Goal: Task Accomplishment & Management: Complete application form

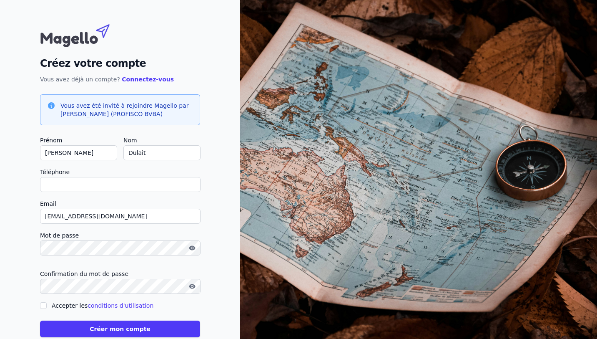
click at [55, 155] on input "[PERSON_NAME]" at bounding box center [78, 152] width 77 height 15
type input "[PERSON_NAME]"
checkbox input "false"
type input "[PERSON_NAME]"
click at [63, 188] on input "Téléphone" at bounding box center [120, 184] width 161 height 15
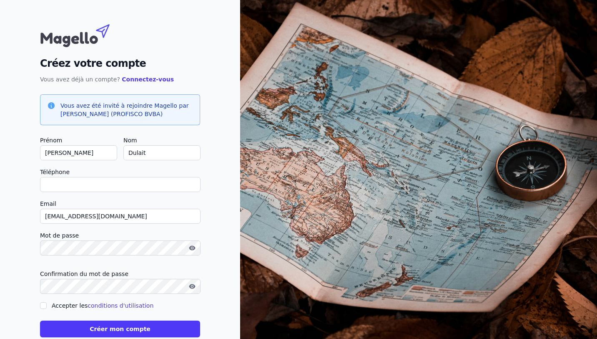
type input "[PHONE_NUMBER]"
click at [83, 256] on div "Mot de passe" at bounding box center [120, 246] width 160 height 32
click at [44, 306] on input "Accepter les conditions d'utilisation" at bounding box center [43, 305] width 7 height 7
checkbox input "true"
click at [75, 324] on button "Créer mon compte" at bounding box center [120, 328] width 160 height 17
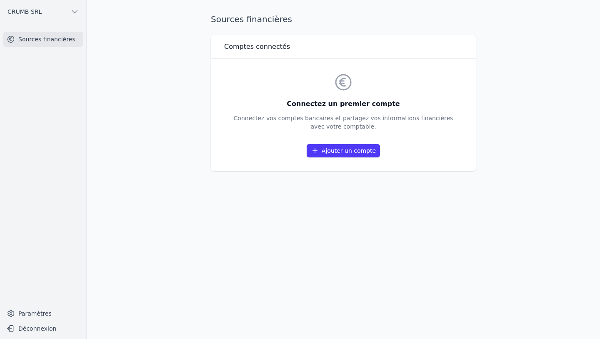
click at [360, 148] on link "Ajouter un compte" at bounding box center [343, 150] width 73 height 13
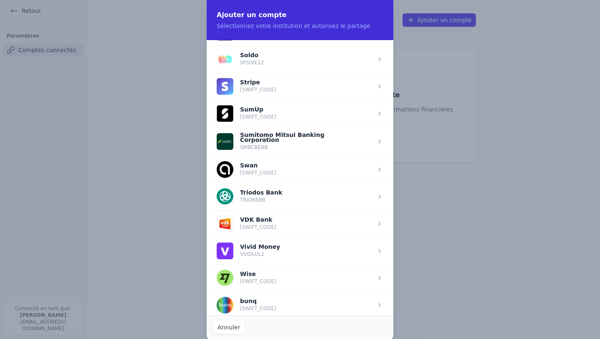
scroll to position [874, 0]
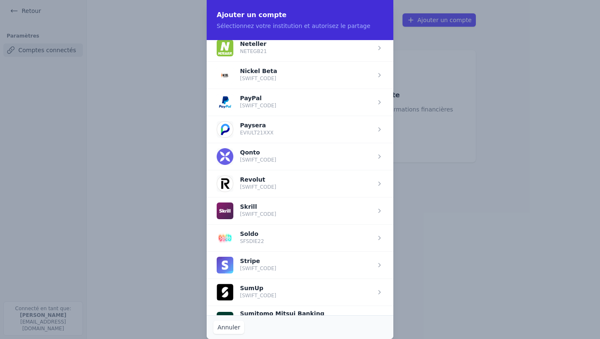
click at [260, 185] on span "button" at bounding box center [300, 183] width 187 height 27
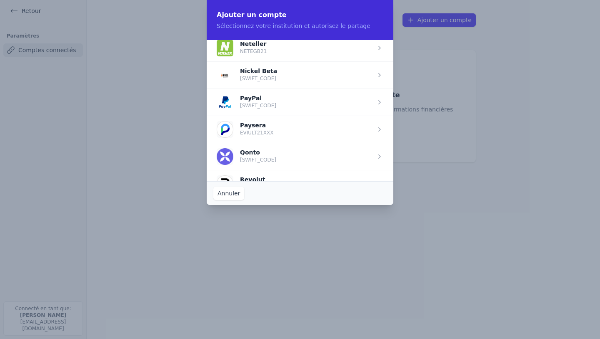
scroll to position [0, 0]
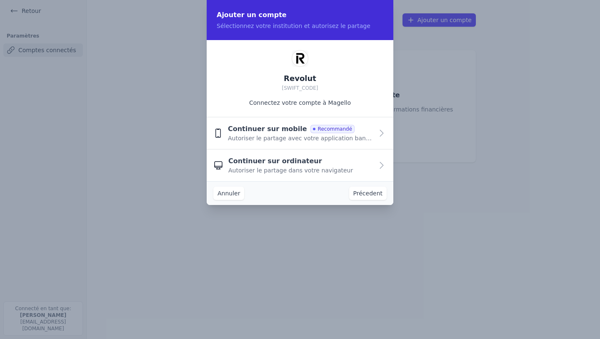
click at [270, 127] on span "Continuer sur mobile" at bounding box center [267, 129] width 79 height 10
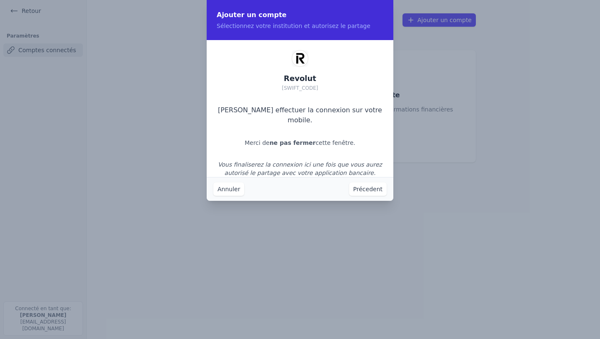
click at [300, 69] on div "Revolut [SWIFT_CODE] Veuillez effectuer la connexion sur votre mobile. Merci de…" at bounding box center [300, 113] width 187 height 147
click at [374, 190] on button "Précedent" at bounding box center [368, 188] width 38 height 13
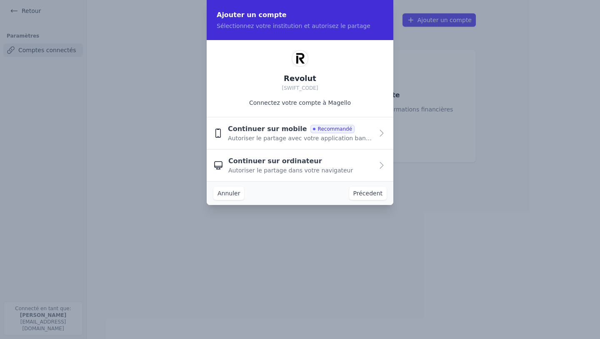
click at [311, 127] on span "Recommandé" at bounding box center [333, 129] width 44 height 8
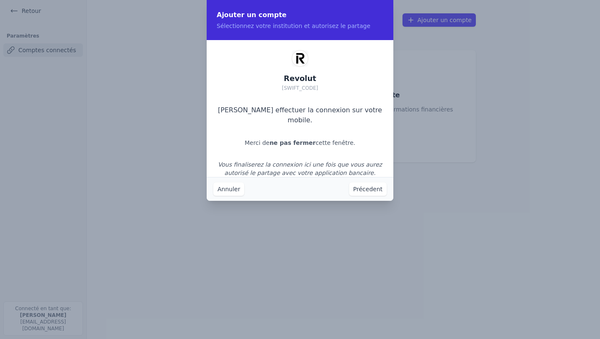
click at [221, 193] on button "Annuler" at bounding box center [228, 188] width 31 height 13
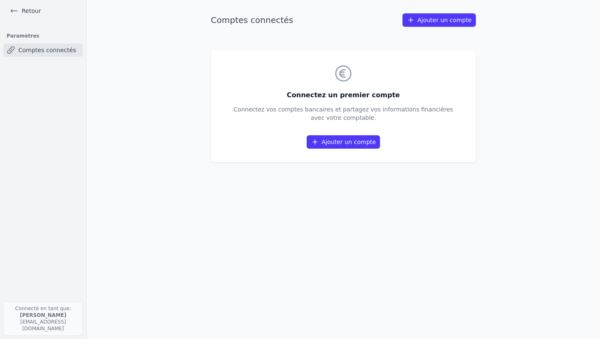
click at [319, 140] on icon at bounding box center [315, 142] width 8 height 8
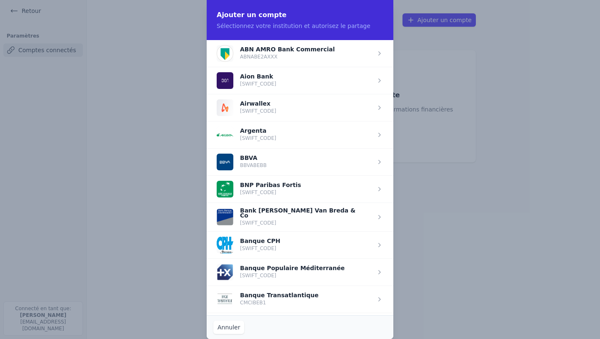
scroll to position [874, 0]
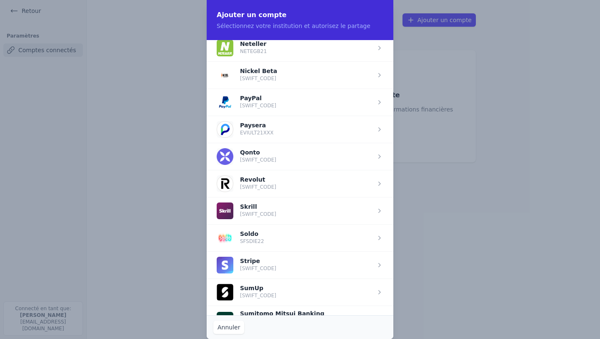
click at [248, 187] on span "button" at bounding box center [300, 183] width 187 height 27
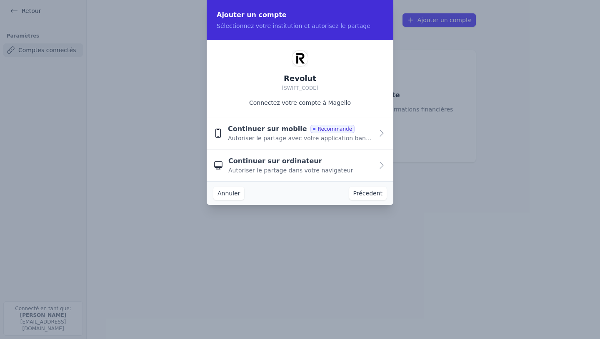
click at [267, 133] on span "Continuer sur mobile" at bounding box center [267, 129] width 79 height 10
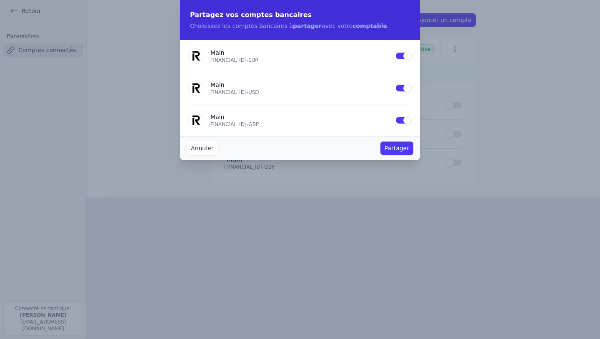
click at [392, 150] on button "Partager" at bounding box center [397, 147] width 33 height 13
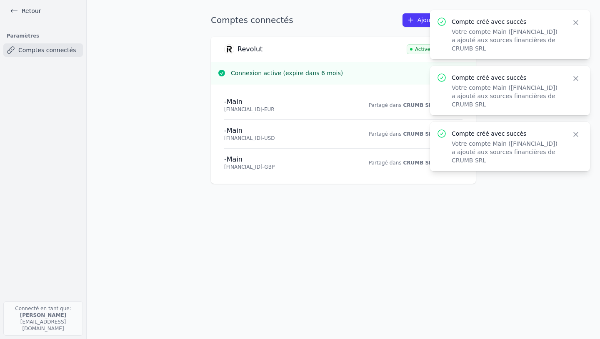
click at [576, 23] on icon "button" at bounding box center [576, 22] width 4 height 4
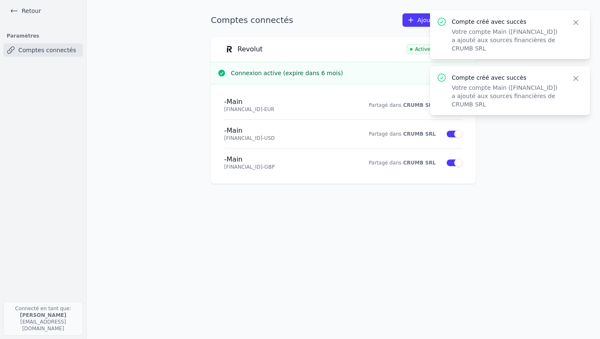
click at [577, 76] on icon "button" at bounding box center [576, 78] width 8 height 8
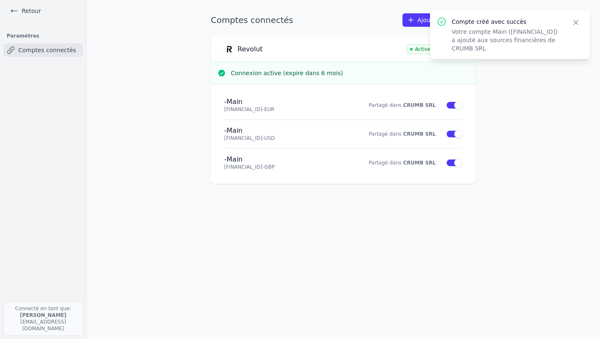
click at [575, 25] on icon "button" at bounding box center [576, 22] width 8 height 8
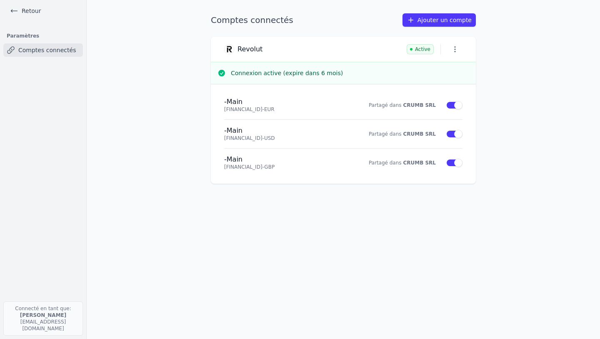
click at [30, 11] on link "Retour" at bounding box center [26, 11] width 38 height 12
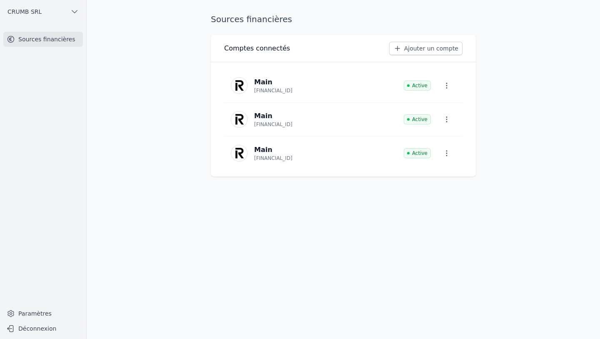
click at [253, 225] on div "Sources financières Comptes connectés Ajouter un compte Main [FINANCIAL_ID] Act…" at bounding box center [344, 169] width 292 height 312
